Goal: Information Seeking & Learning: Learn about a topic

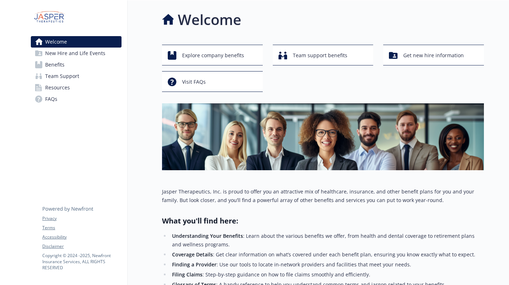
click at [72, 63] on link "Benefits" at bounding box center [76, 64] width 91 height 11
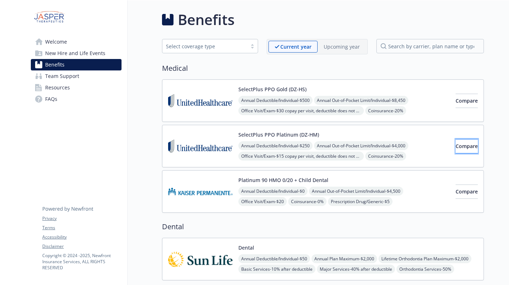
click at [455, 148] on span "Compare" at bounding box center [466, 146] width 22 height 7
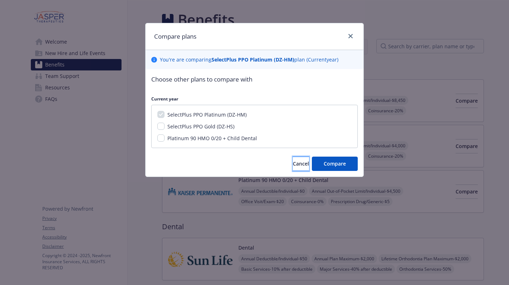
click at [293, 165] on span "Cancel" at bounding box center [301, 163] width 16 height 7
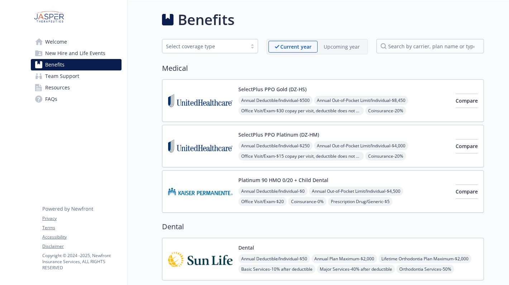
click at [222, 127] on div "SelectPlus PPO Platinum (DZ-HM) Annual Deductible/Individual - $250 Annual Out-…" at bounding box center [323, 146] width 322 height 43
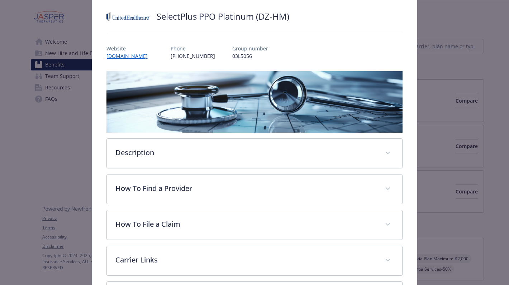
scroll to position [59, 0]
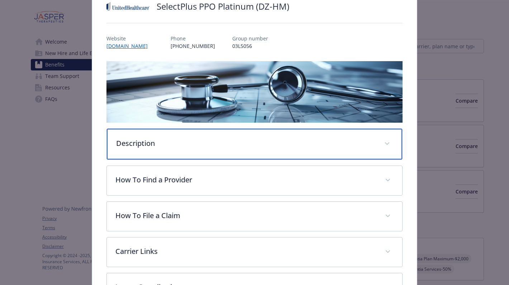
click at [234, 154] on div "Description" at bounding box center [254, 144] width 295 height 31
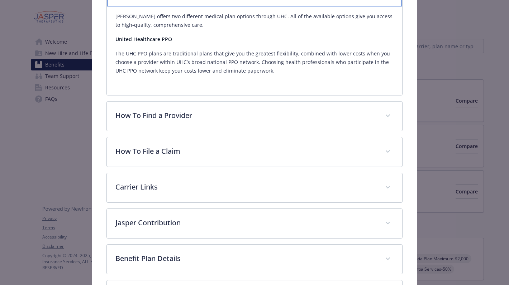
scroll to position [300, 0]
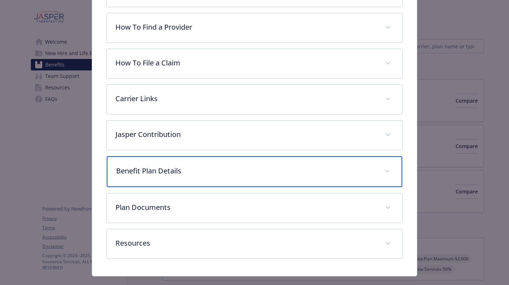
click at [230, 183] on div "Benefit Plan Details" at bounding box center [254, 171] width 295 height 31
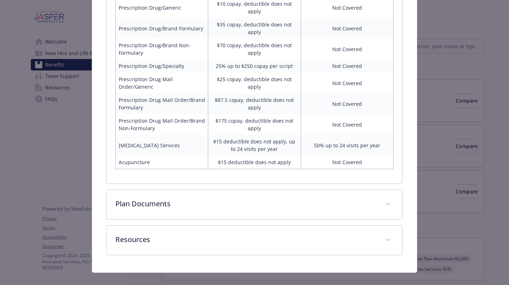
scroll to position [774, 0]
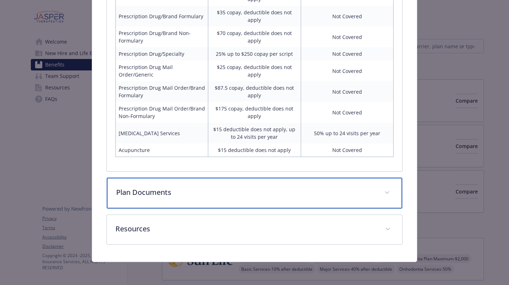
click at [375, 181] on div "Plan Documents" at bounding box center [254, 193] width 295 height 31
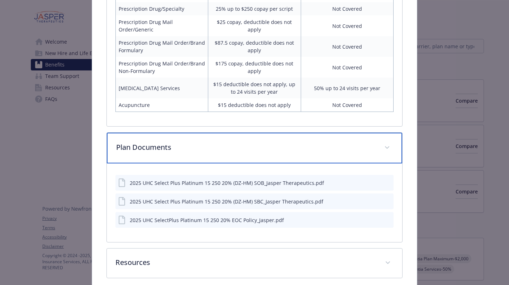
scroll to position [826, 0]
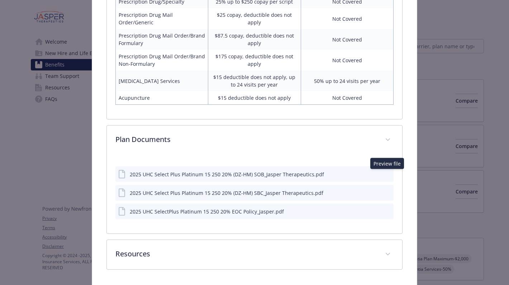
click at [389, 174] on icon "preview file" at bounding box center [386, 174] width 6 height 5
click at [389, 193] on icon "preview file" at bounding box center [386, 192] width 6 height 5
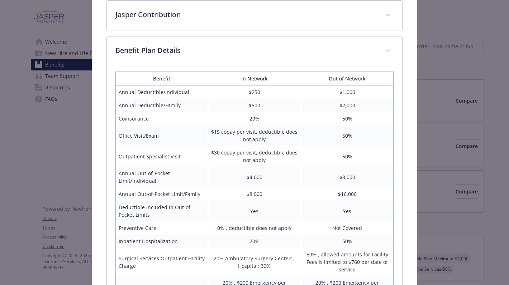
scroll to position [346, 0]
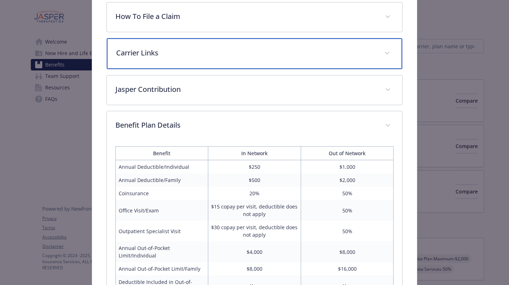
click at [362, 59] on div "Carrier Links" at bounding box center [254, 53] width 295 height 31
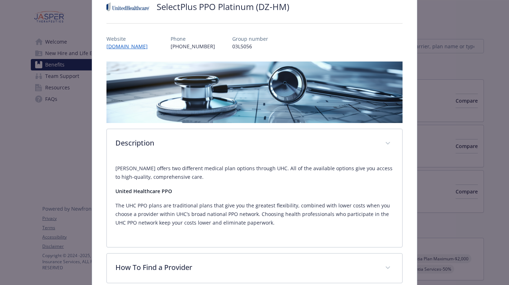
scroll to position [0, 0]
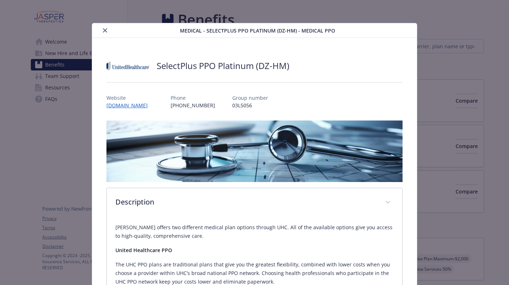
click at [104, 31] on icon "close" at bounding box center [105, 30] width 4 height 4
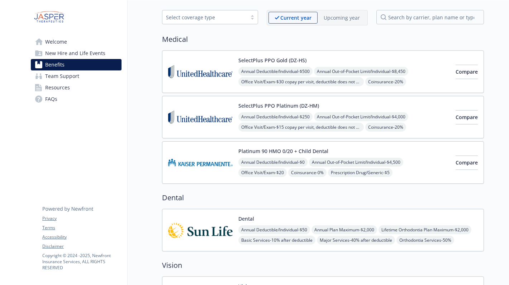
scroll to position [30, 0]
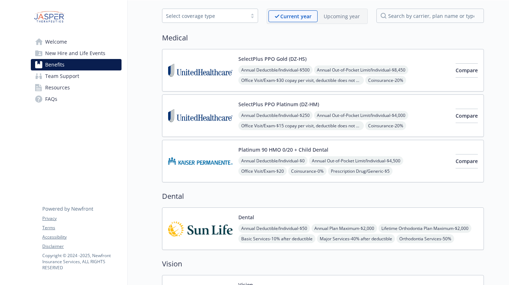
click at [201, 114] on img at bounding box center [200, 116] width 64 height 30
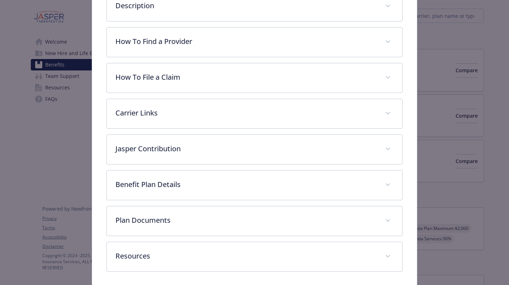
scroll to position [224, 0]
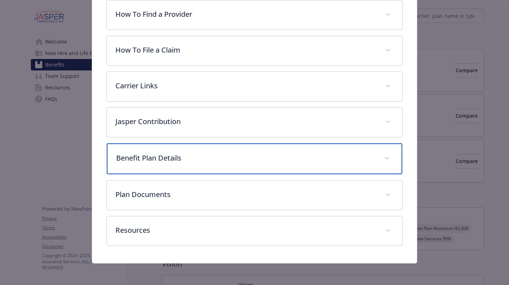
click at [227, 165] on div "Benefit Plan Details" at bounding box center [254, 159] width 295 height 31
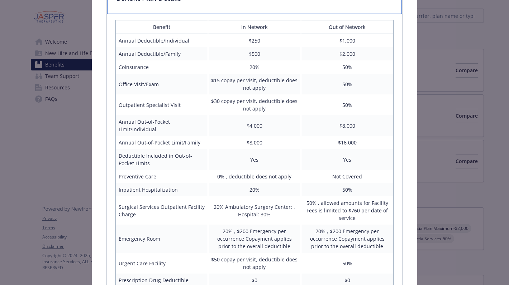
scroll to position [384, 0]
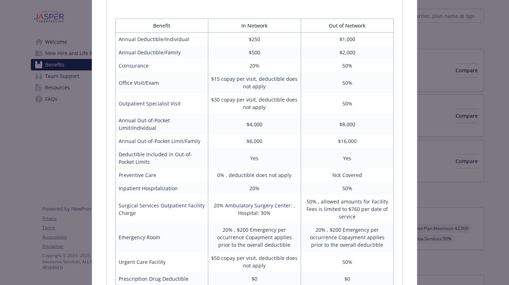
click at [230, 139] on td "$8,000" at bounding box center [254, 141] width 93 height 13
click at [228, 139] on td "$8,000" at bounding box center [254, 141] width 93 height 13
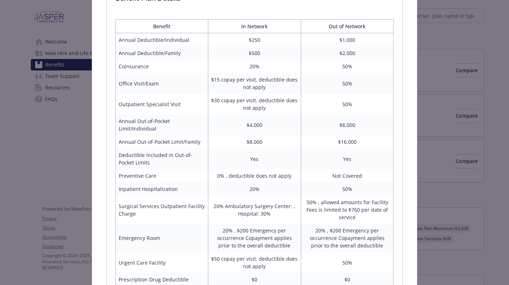
click at [141, 85] on td "Office Visit/Exam" at bounding box center [161, 83] width 93 height 21
click at [184, 101] on td "Outpatient Specialist Visit" at bounding box center [161, 104] width 93 height 21
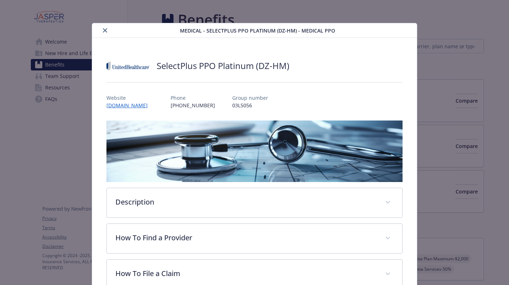
scroll to position [21, 0]
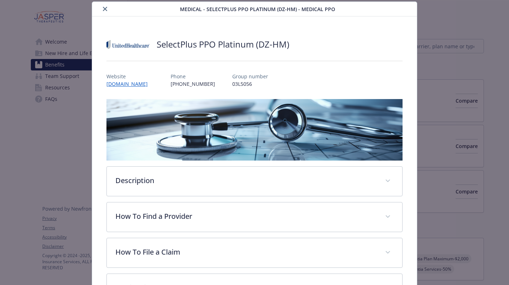
click at [103, 8] on icon "close" at bounding box center [105, 9] width 4 height 4
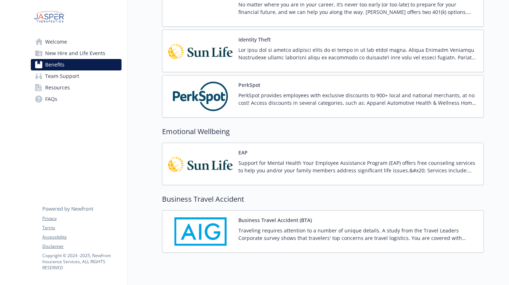
scroll to position [1021, 0]
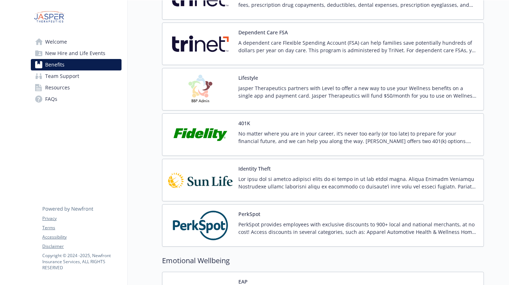
click at [264, 138] on p "No matter where you are in your career, it’s never too early (or too late) to p…" at bounding box center [357, 137] width 239 height 15
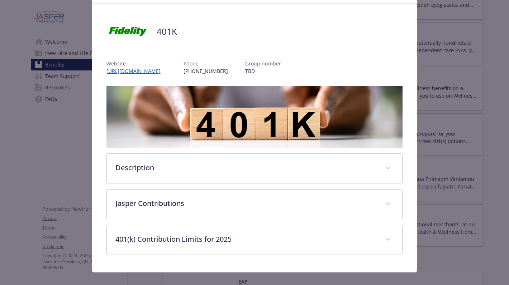
scroll to position [45, 0]
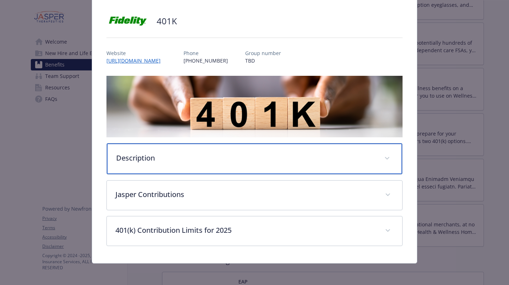
click at [265, 163] on div "Description" at bounding box center [254, 159] width 295 height 31
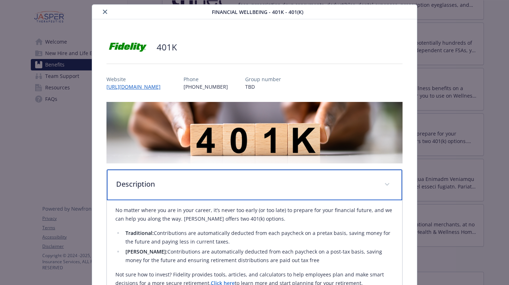
scroll to position [0, 0]
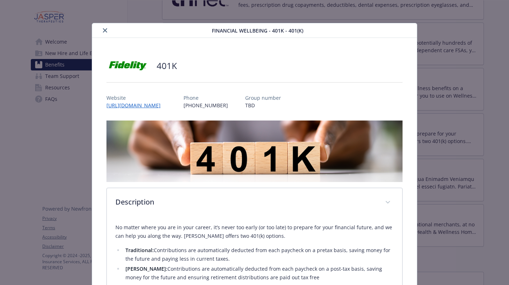
click at [104, 31] on icon "close" at bounding box center [105, 30] width 4 height 4
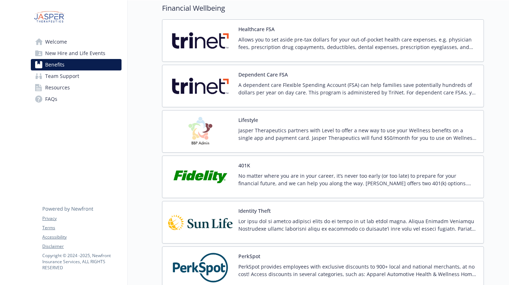
scroll to position [818, 0]
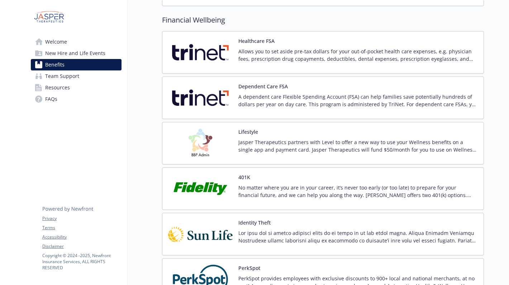
click at [212, 199] on img at bounding box center [200, 189] width 64 height 30
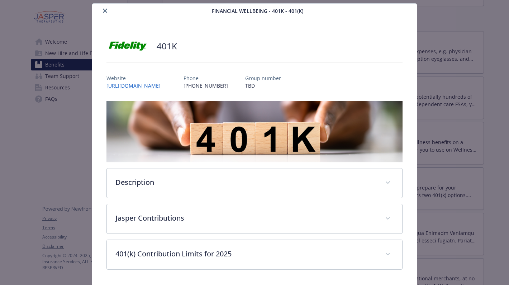
scroll to position [45, 0]
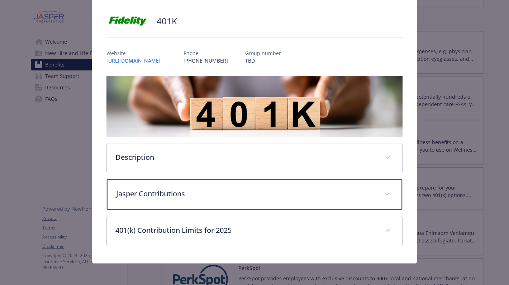
click at [263, 204] on div "Jasper Contributions" at bounding box center [254, 194] width 295 height 31
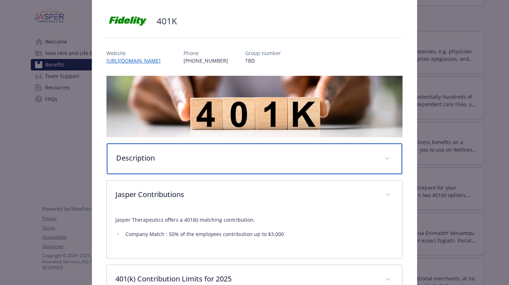
click at [243, 162] on p "Description" at bounding box center [246, 158] width 260 height 11
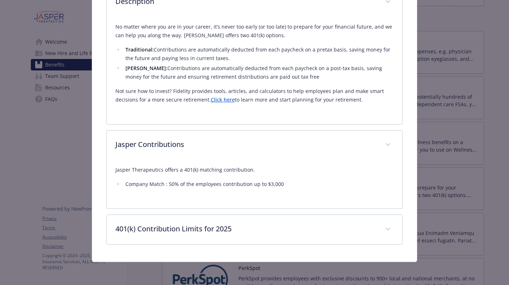
scroll to position [201, 0]
drag, startPoint x: 165, startPoint y: 184, endPoint x: 304, endPoint y: 191, distance: 139.1
click at [304, 191] on div "Jasper Therapeutics offers a 401(k) matching contribution. Company Match : 50% …" at bounding box center [254, 180] width 278 height 40
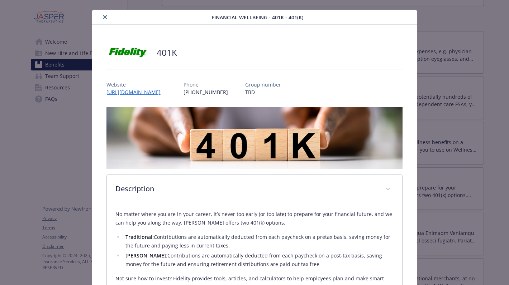
scroll to position [0, 0]
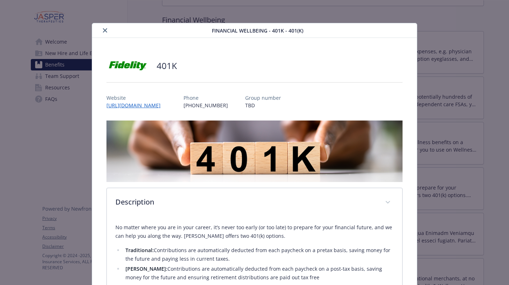
click at [108, 30] on button "close" at bounding box center [105, 30] width 9 height 9
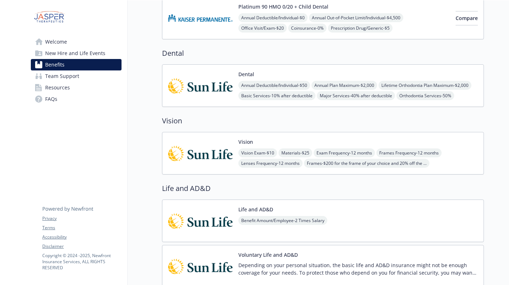
scroll to position [173, 0]
